Goal: Contribute content: Add original content to the website for others to see

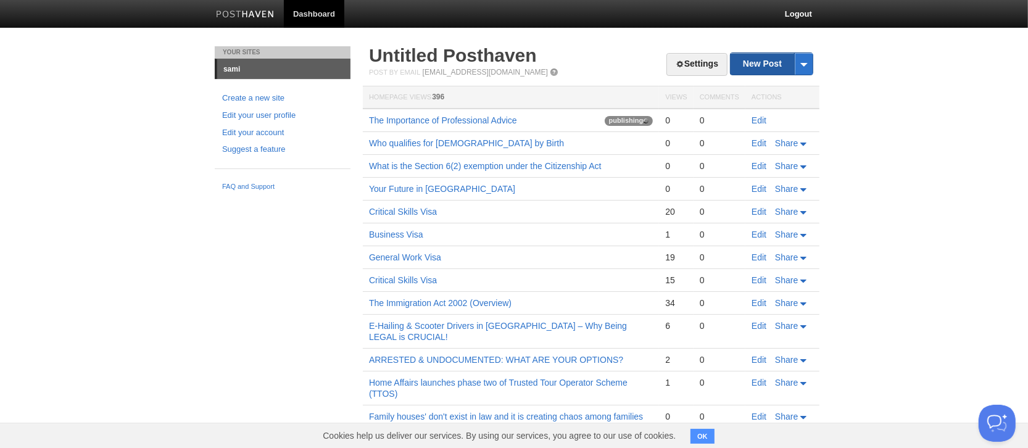
click at [754, 65] on link "New Post" at bounding box center [772, 64] width 82 height 22
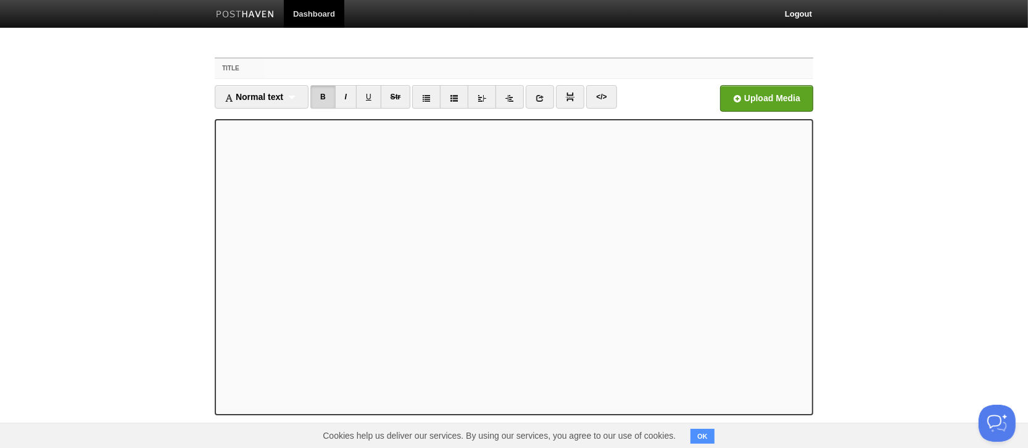
click at [269, 72] on input "Title" at bounding box center [539, 69] width 549 height 20
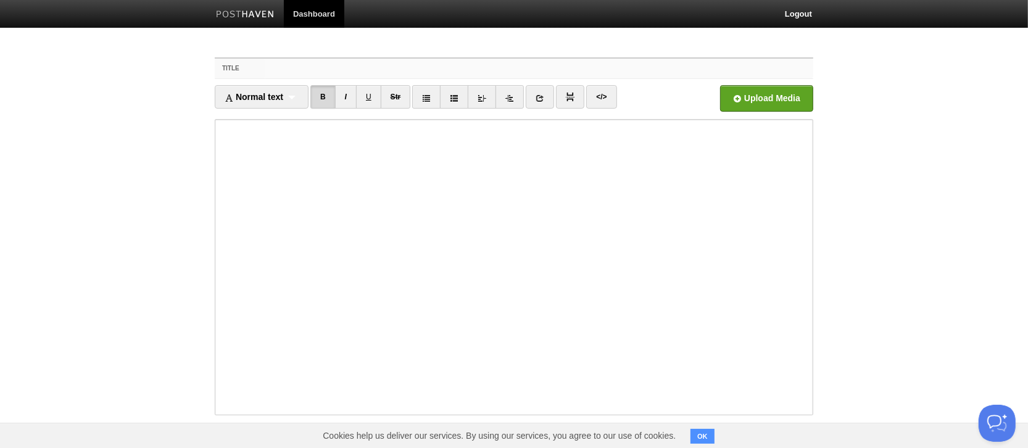
paste input "Be legal — avoid Home Affairs & law-enforcement crackdowns that lead to deporta…"
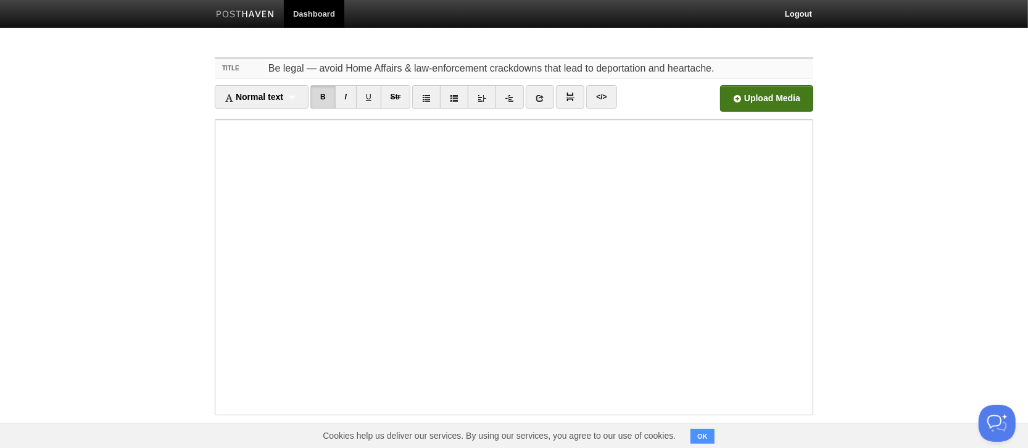
type input "Be legal — avoid Home Affairs & law-enforcement crackdowns that lead to deporta…"
click at [734, 101] on input "file" at bounding box center [394, 101] width 934 height 63
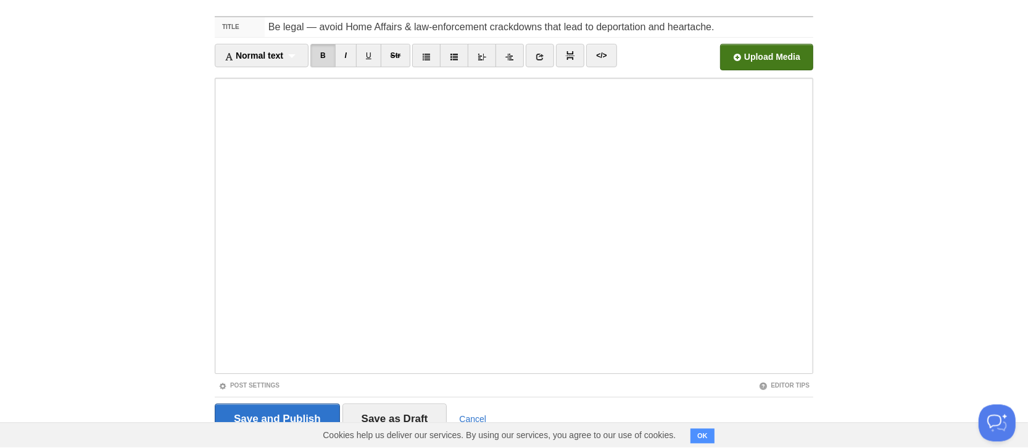
scroll to position [72, 0]
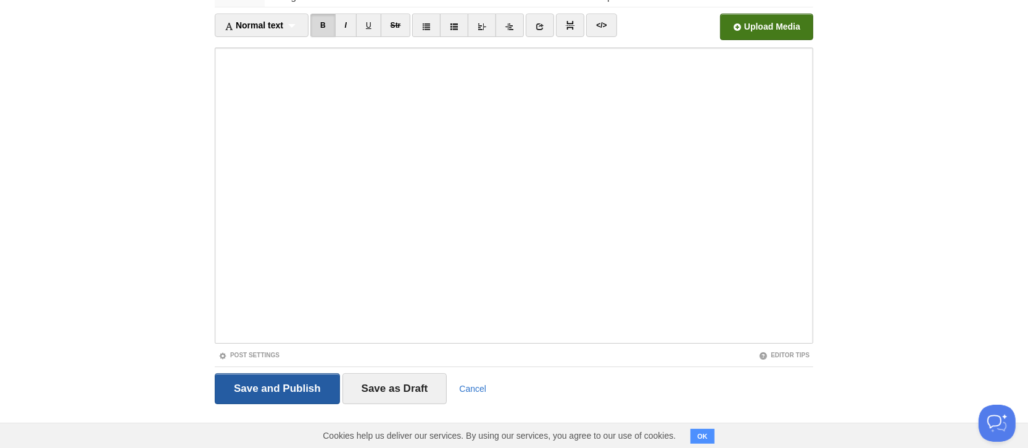
click at [268, 385] on input "Save and Publish" at bounding box center [277, 388] width 125 height 31
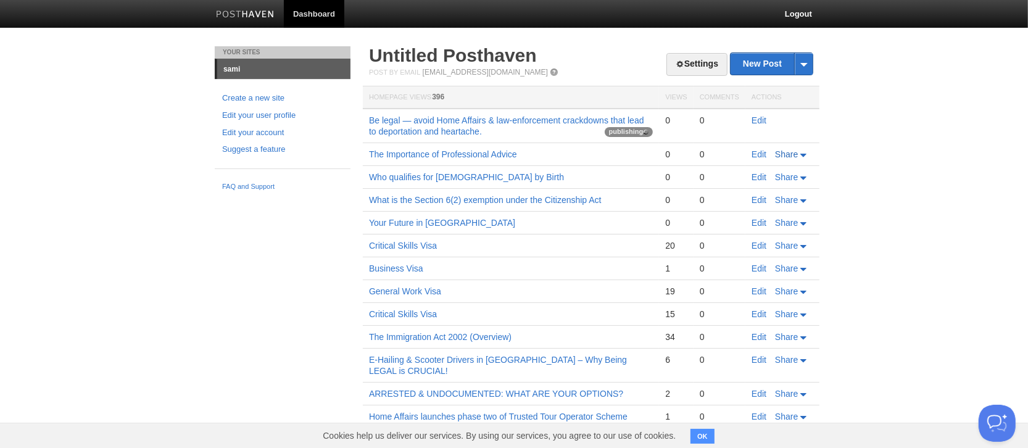
click at [797, 152] on span "Share" at bounding box center [786, 154] width 23 height 10
click at [769, 210] on span "Facebook" at bounding box center [766, 211] width 41 height 10
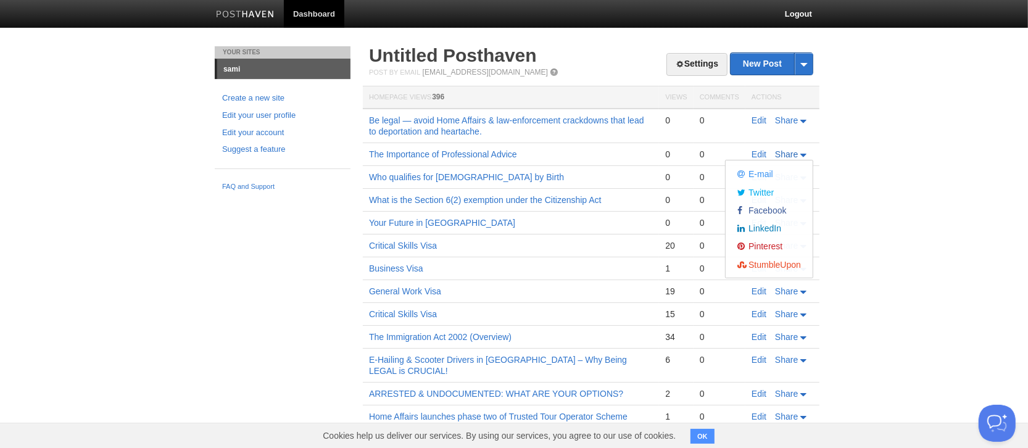
click at [783, 151] on span "Share" at bounding box center [786, 154] width 23 height 10
click at [778, 120] on span "Share" at bounding box center [786, 120] width 23 height 10
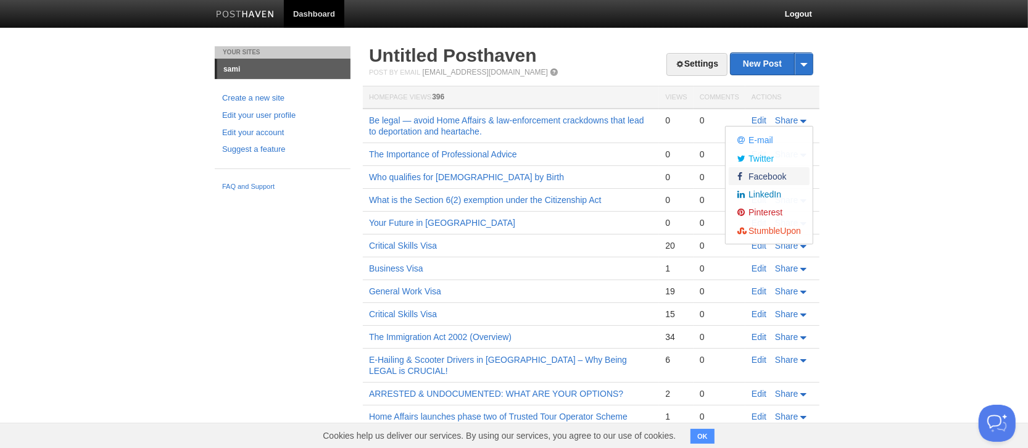
click at [764, 175] on span "Facebook" at bounding box center [766, 177] width 41 height 10
